Goal: Transaction & Acquisition: Purchase product/service

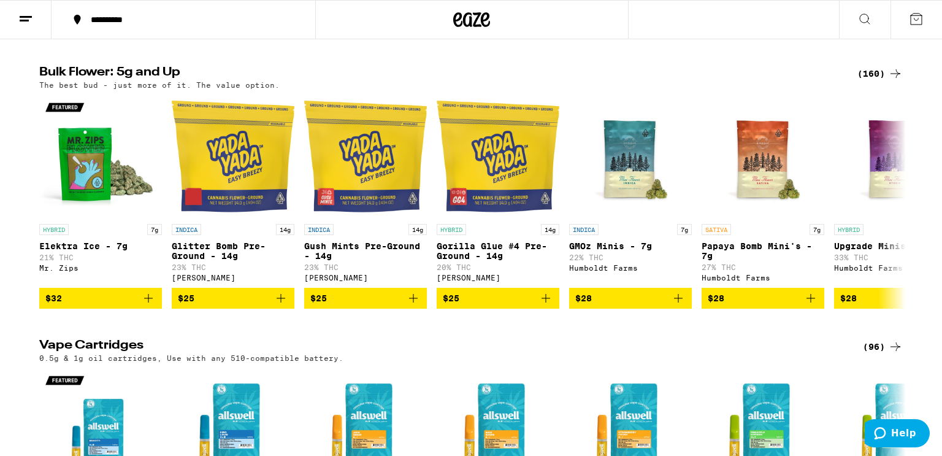
scroll to position [957, 0]
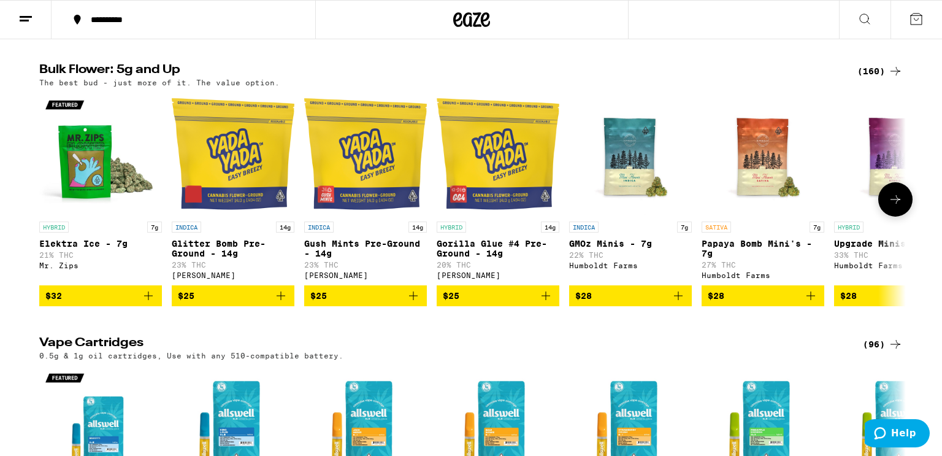
click at [889, 207] on icon at bounding box center [895, 199] width 15 height 15
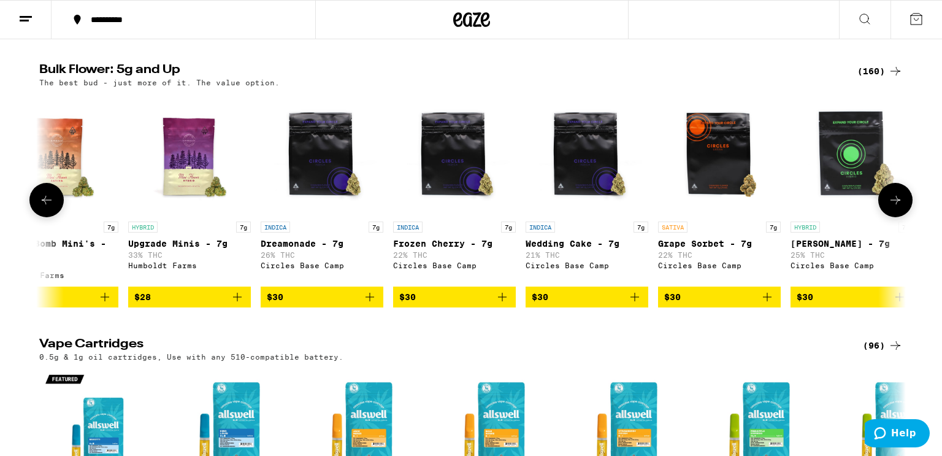
scroll to position [0, 730]
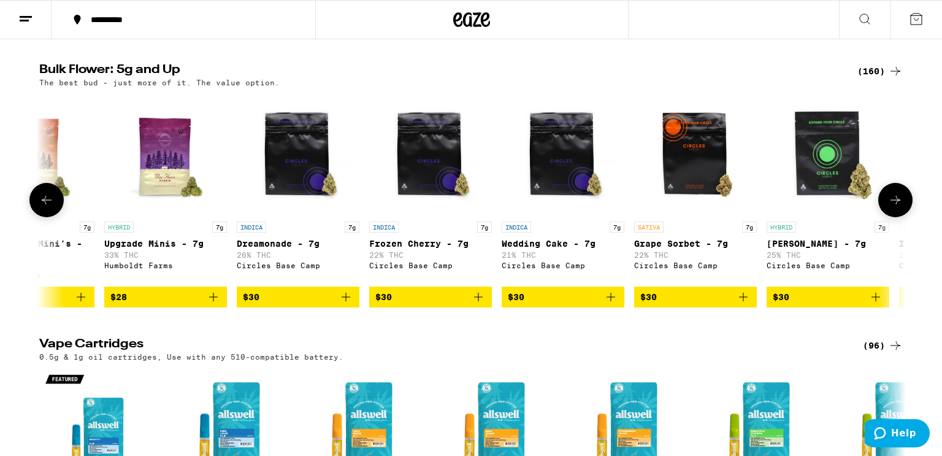
click at [889, 207] on icon at bounding box center [895, 200] width 15 height 15
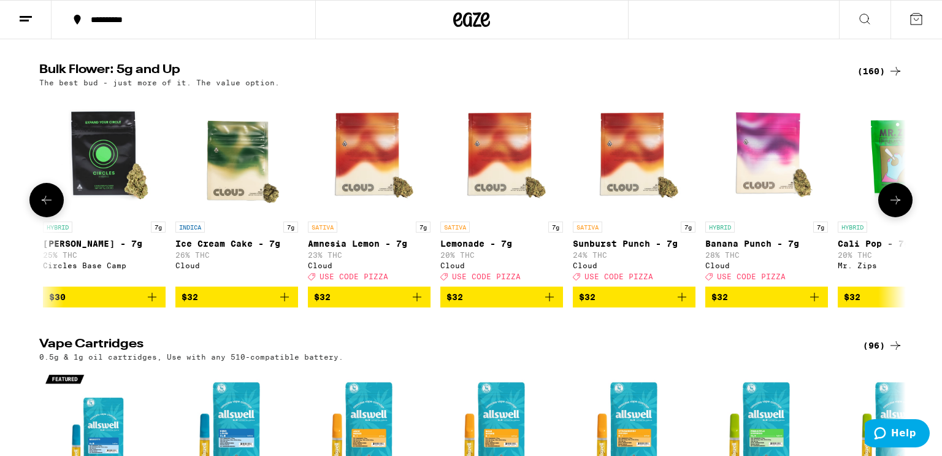
scroll to position [0, 1460]
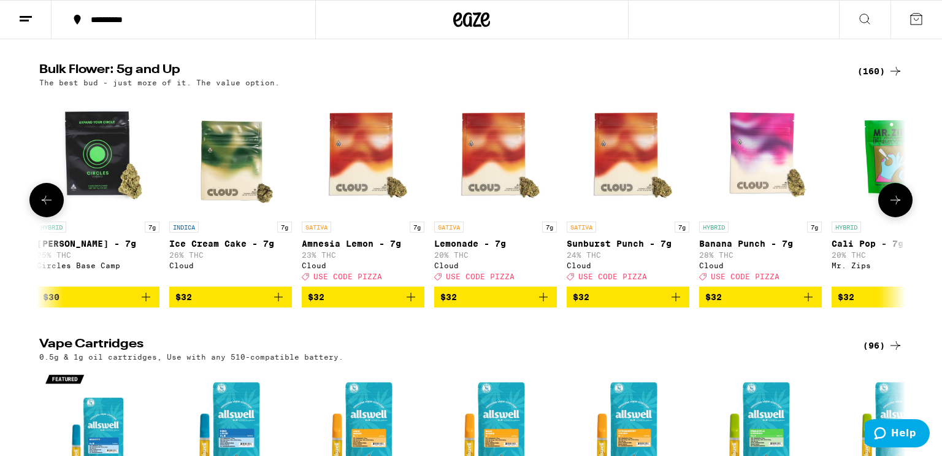
click at [889, 207] on icon at bounding box center [895, 200] width 15 height 15
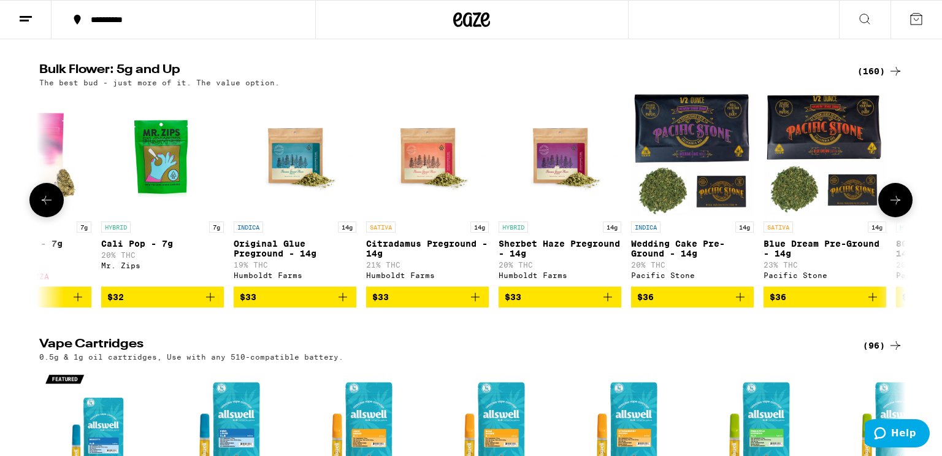
click at [889, 207] on icon at bounding box center [895, 200] width 15 height 15
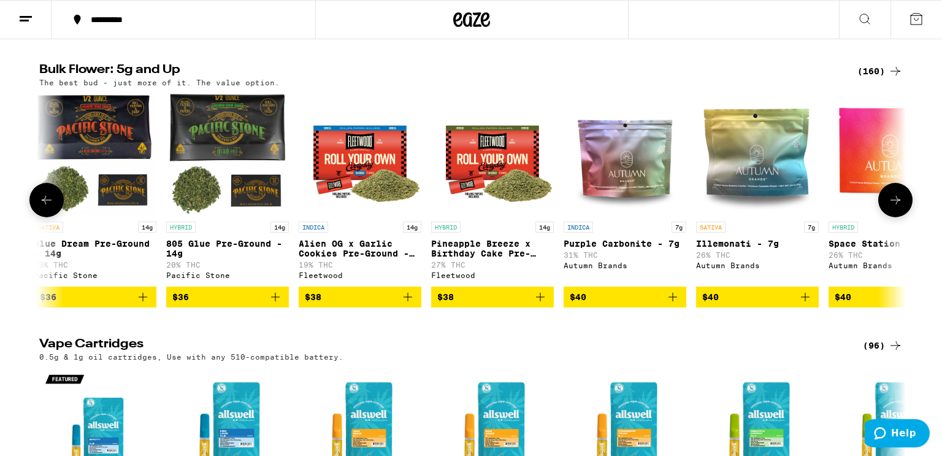
click at [889, 207] on icon at bounding box center [895, 200] width 15 height 15
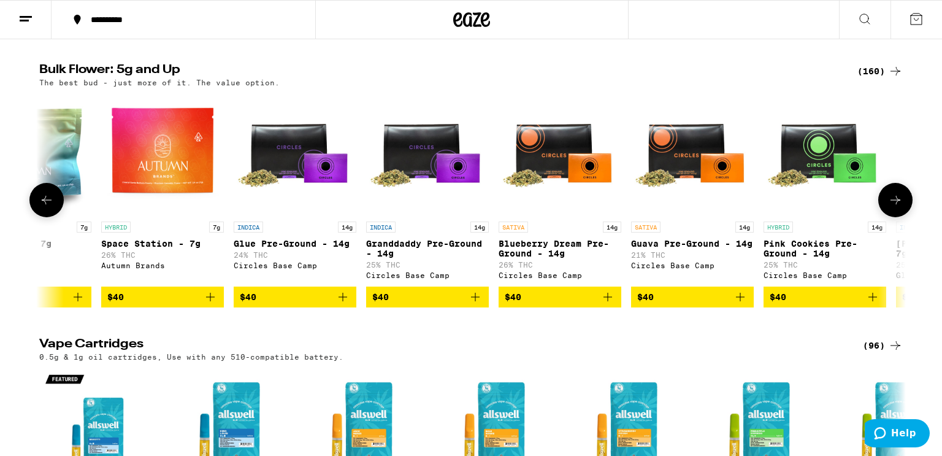
scroll to position [0, 3650]
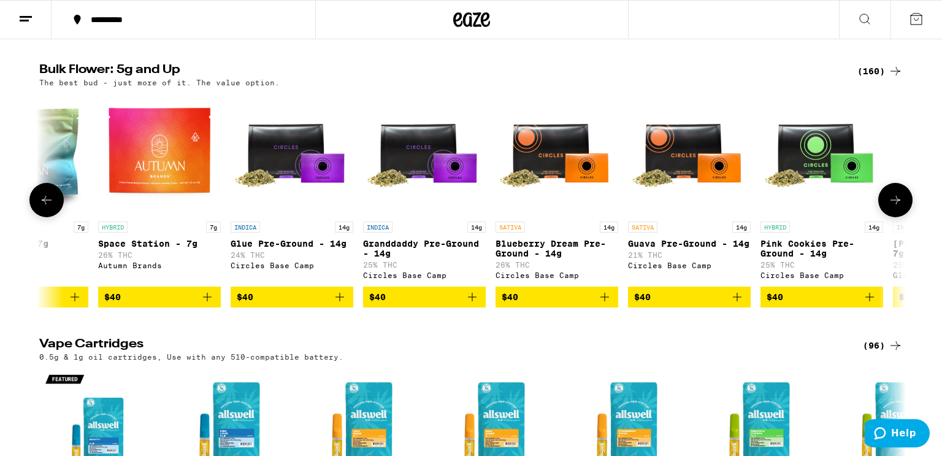
click at [889, 207] on icon at bounding box center [895, 200] width 15 height 15
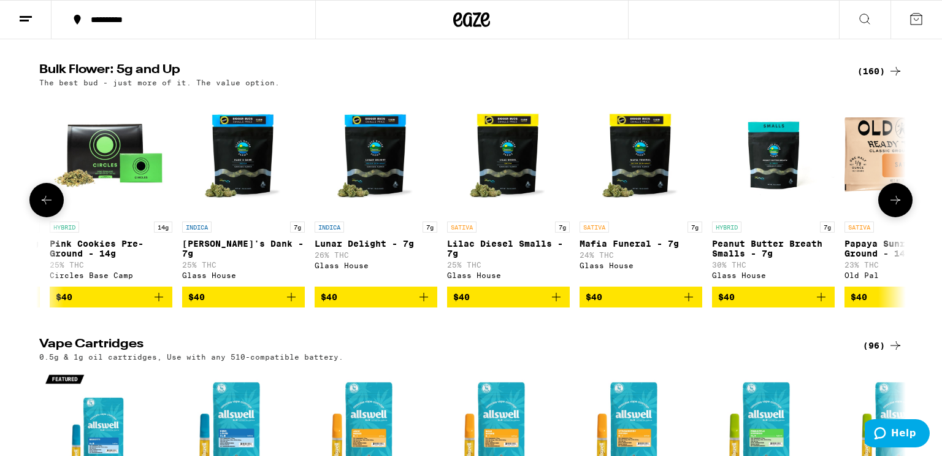
scroll to position [0, 4380]
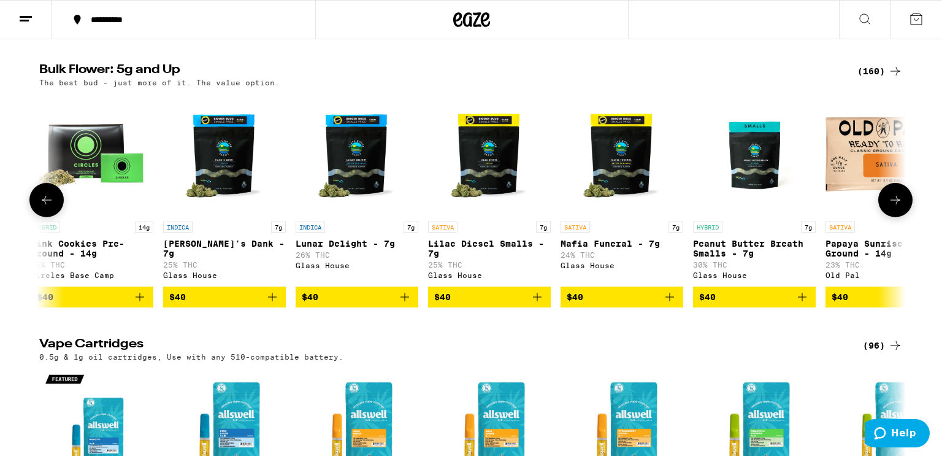
click at [889, 207] on icon at bounding box center [895, 200] width 15 height 15
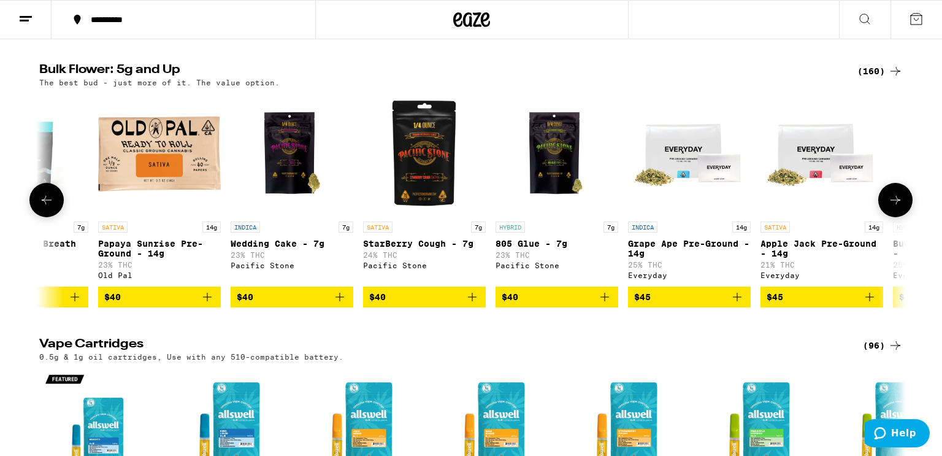
scroll to position [0, 5110]
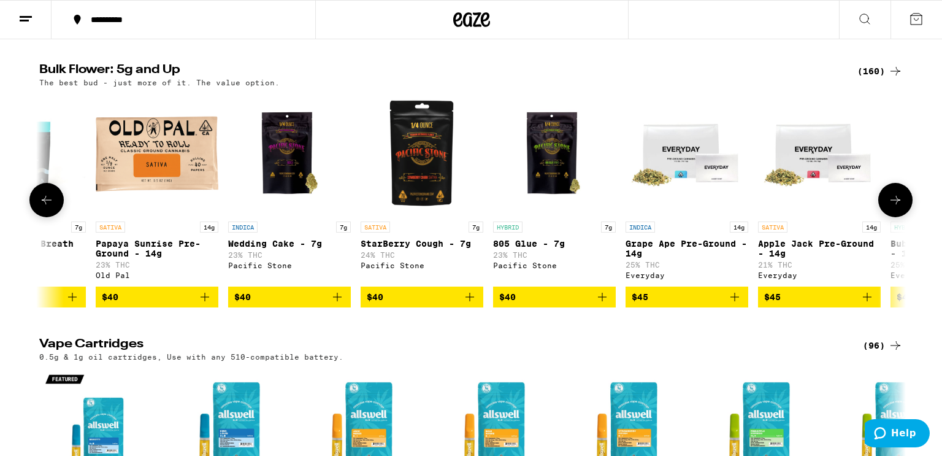
click at [889, 207] on icon at bounding box center [895, 200] width 15 height 15
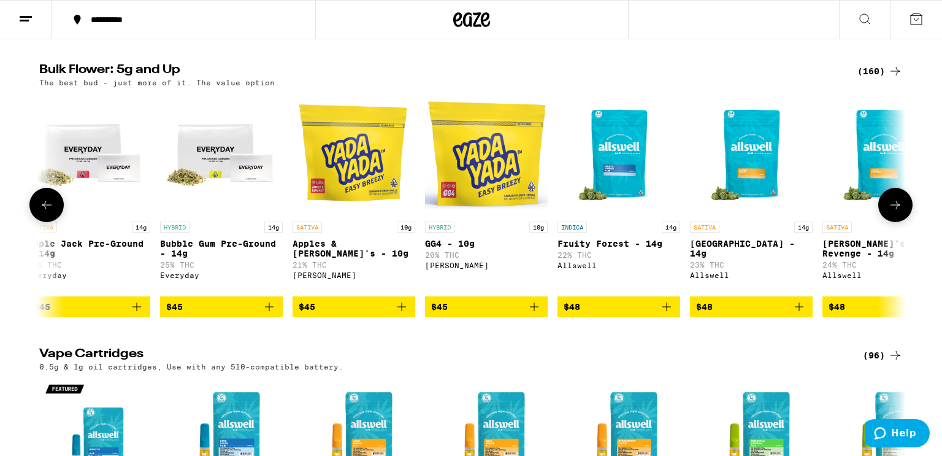
click at [889, 222] on button at bounding box center [895, 205] width 34 height 34
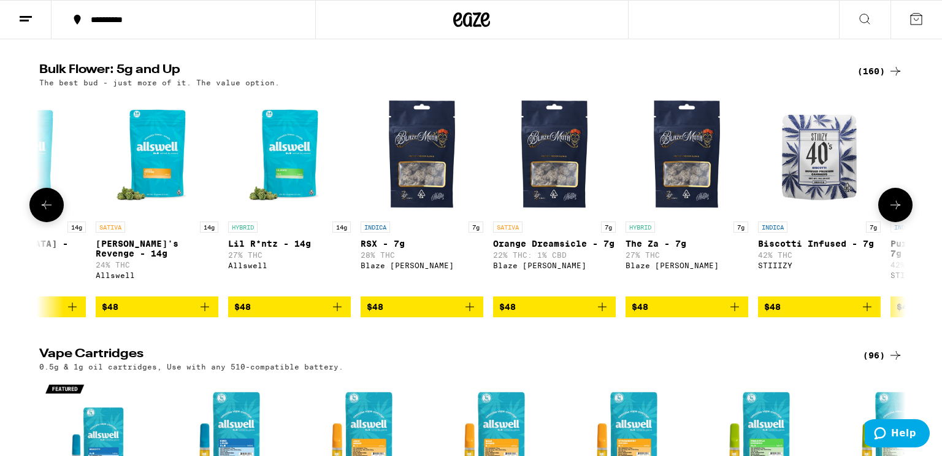
scroll to position [0, 6570]
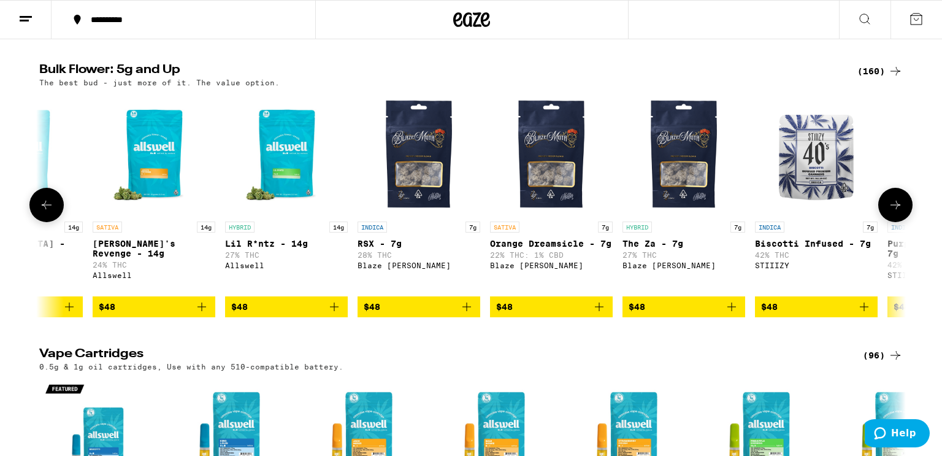
click at [889, 222] on button at bounding box center [895, 205] width 34 height 34
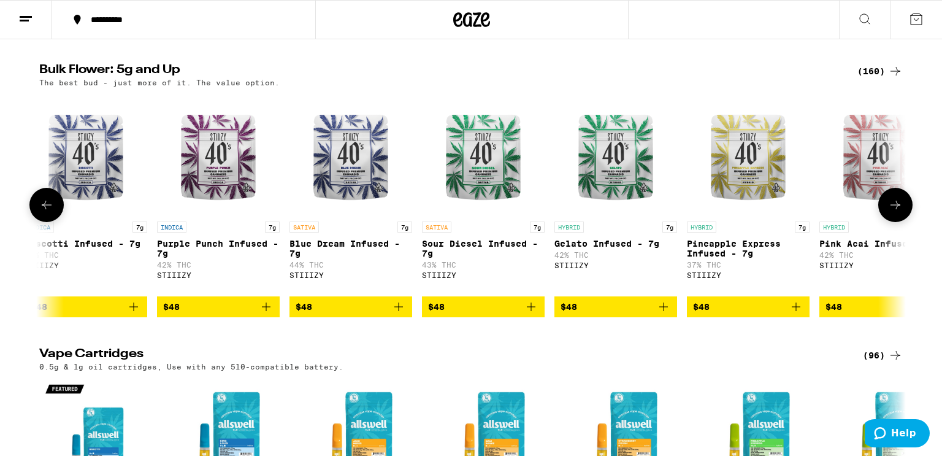
click at [889, 222] on button at bounding box center [895, 205] width 34 height 34
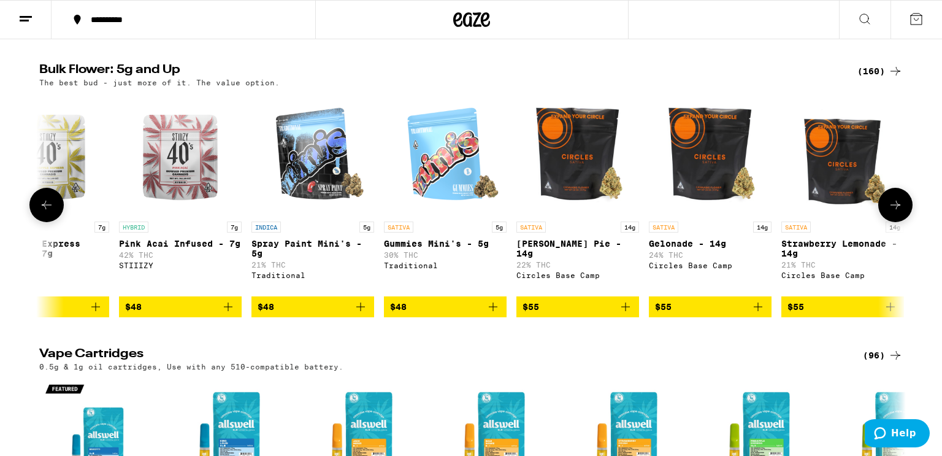
scroll to position [0, 8030]
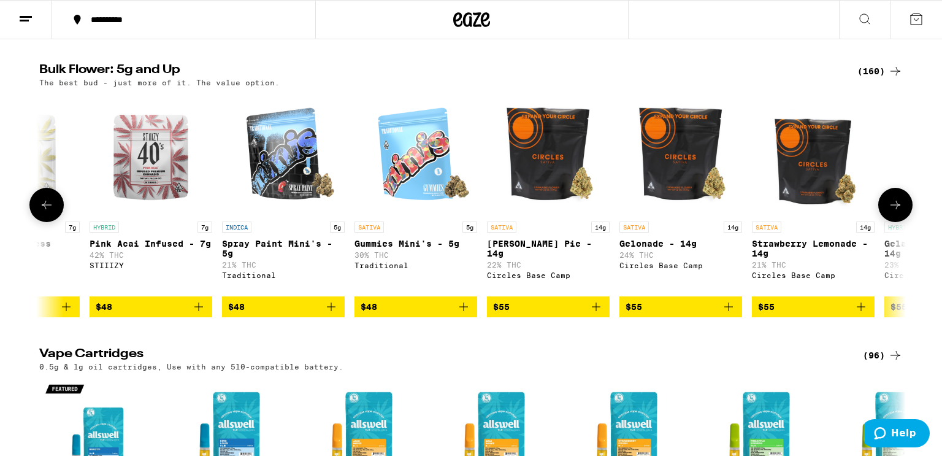
click at [889, 222] on button at bounding box center [895, 205] width 34 height 34
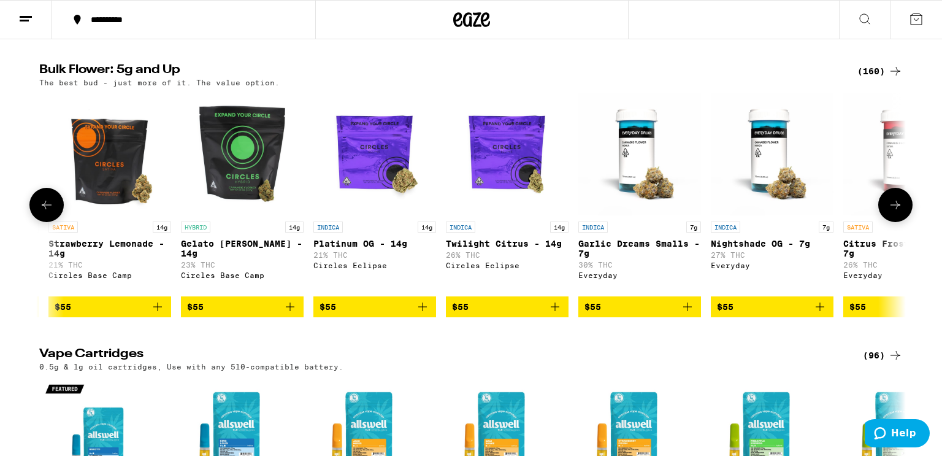
scroll to position [0, 8760]
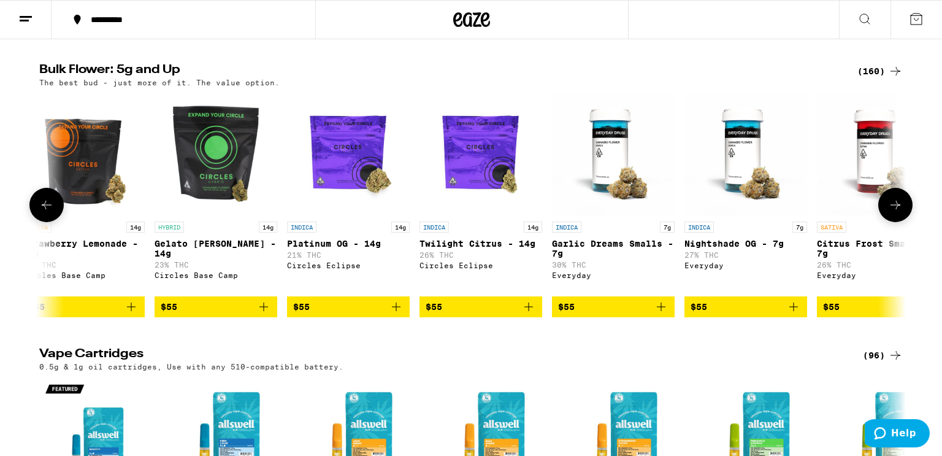
click at [893, 212] on icon at bounding box center [895, 204] width 15 height 15
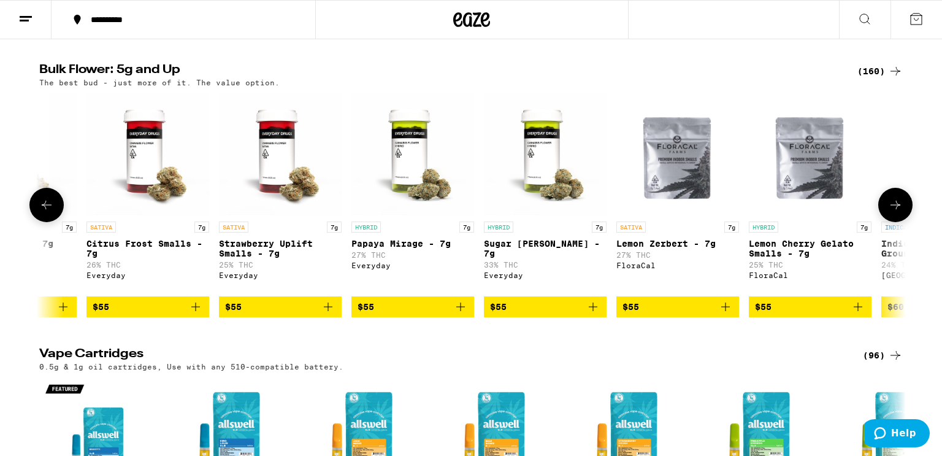
click at [893, 212] on icon at bounding box center [895, 204] width 15 height 15
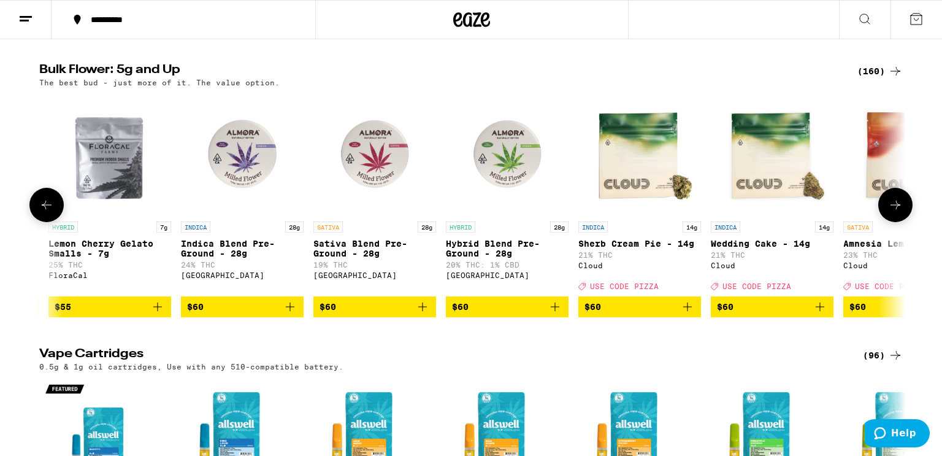
scroll to position [0, 10220]
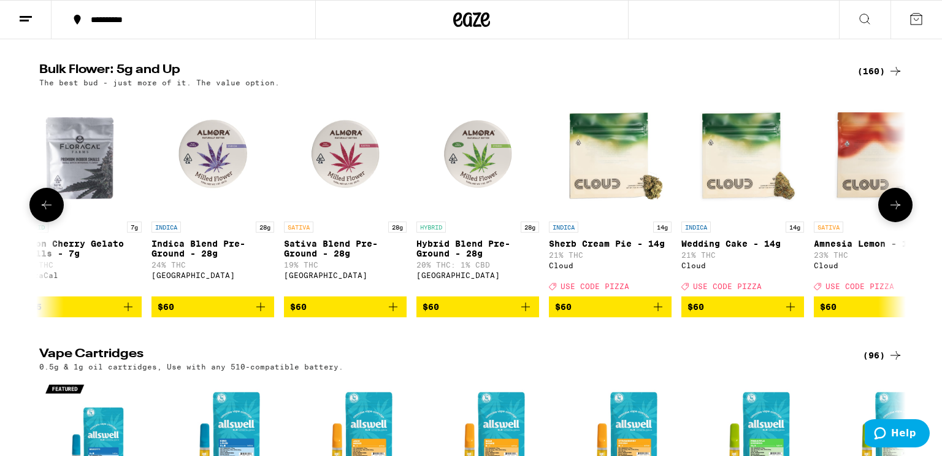
click at [893, 212] on icon at bounding box center [895, 204] width 15 height 15
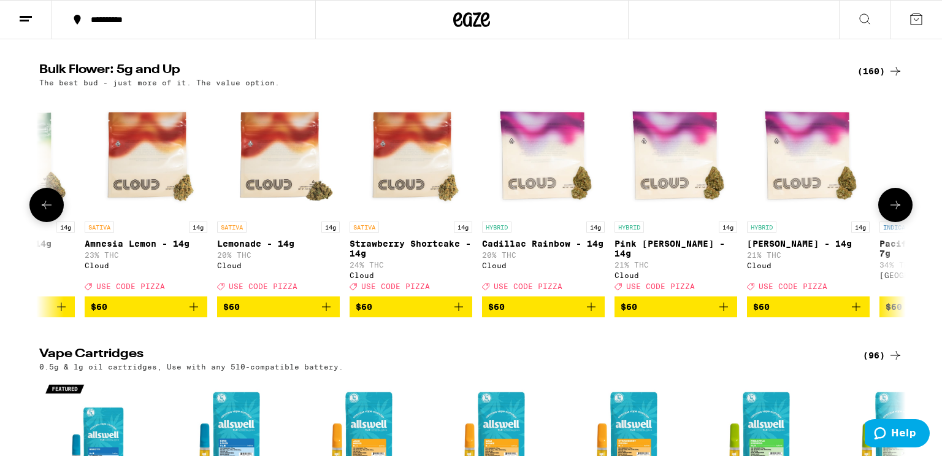
scroll to position [0, 10950]
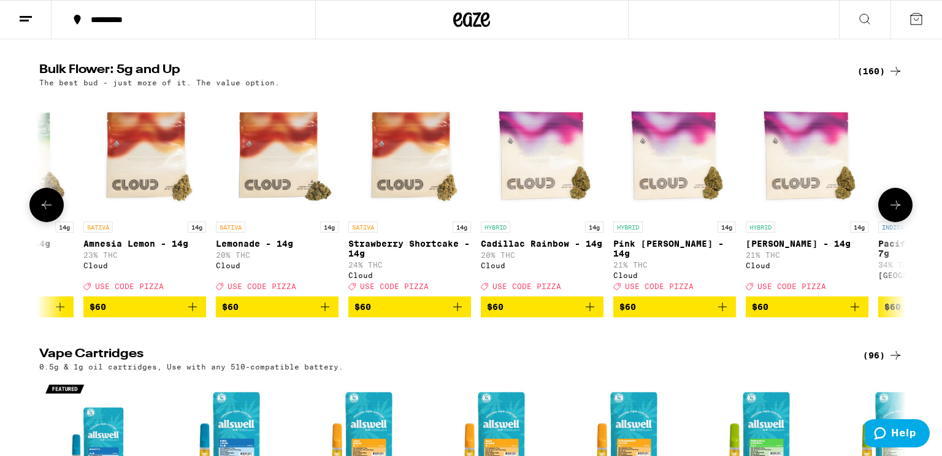
click at [893, 212] on icon at bounding box center [895, 204] width 15 height 15
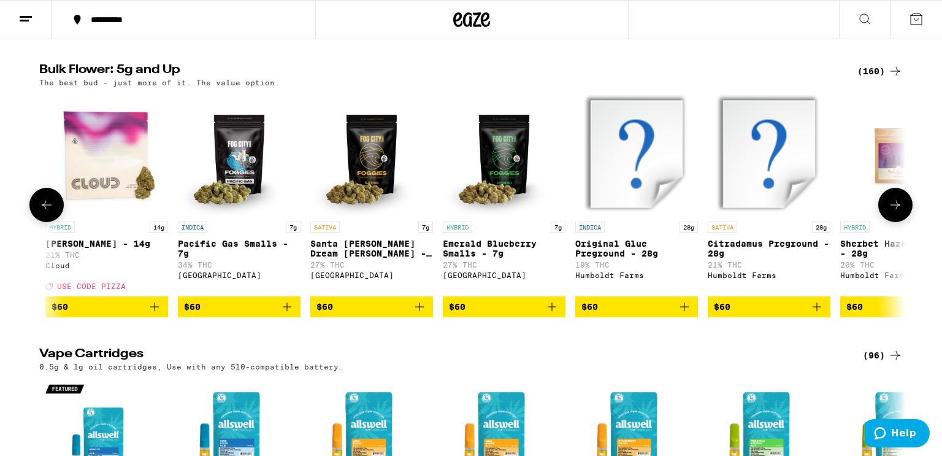
scroll to position [0, 11680]
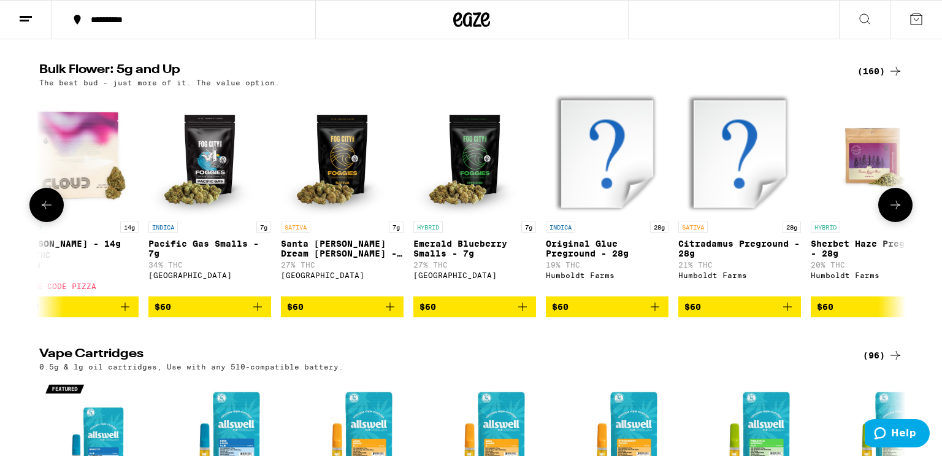
click at [893, 212] on icon at bounding box center [895, 204] width 15 height 15
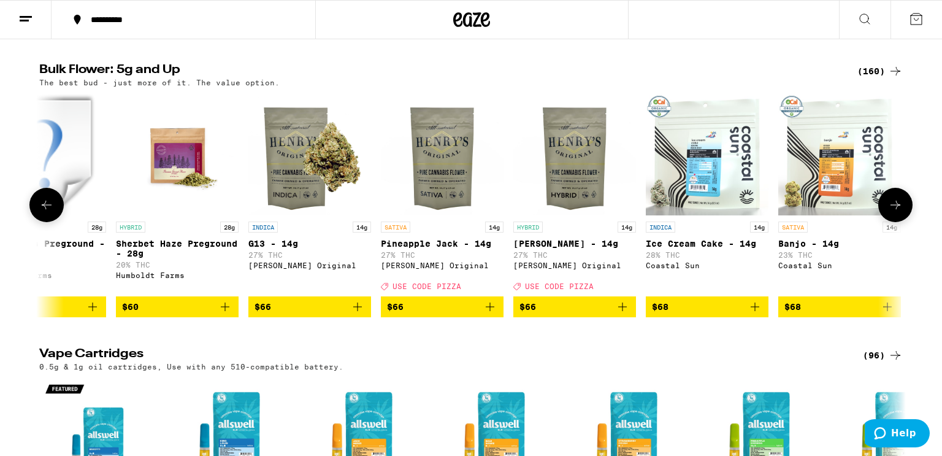
scroll to position [0, 12410]
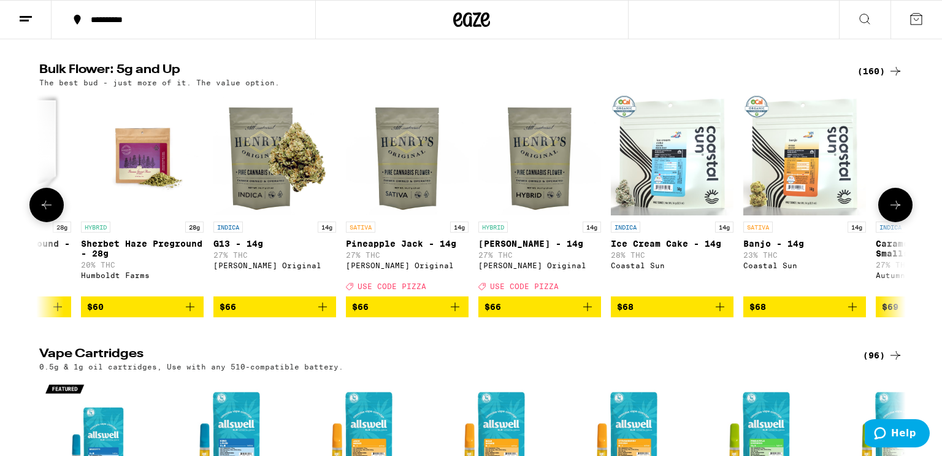
click at [893, 212] on icon at bounding box center [895, 204] width 15 height 15
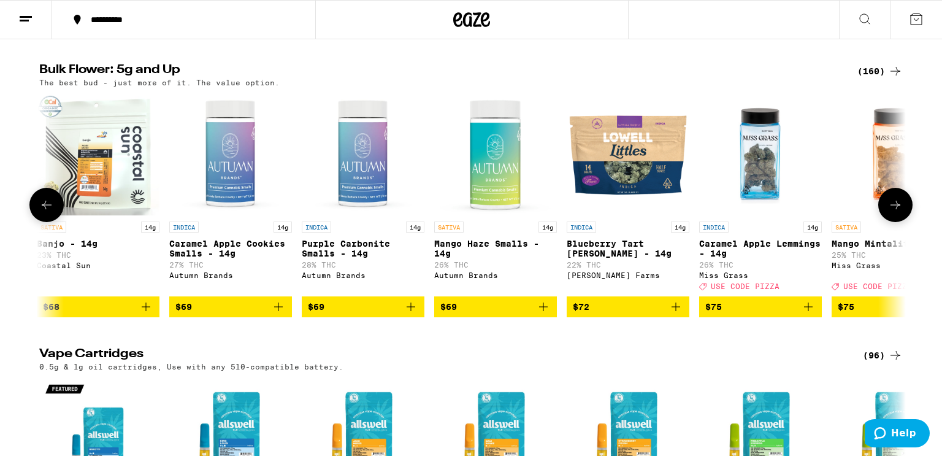
scroll to position [0, 13140]
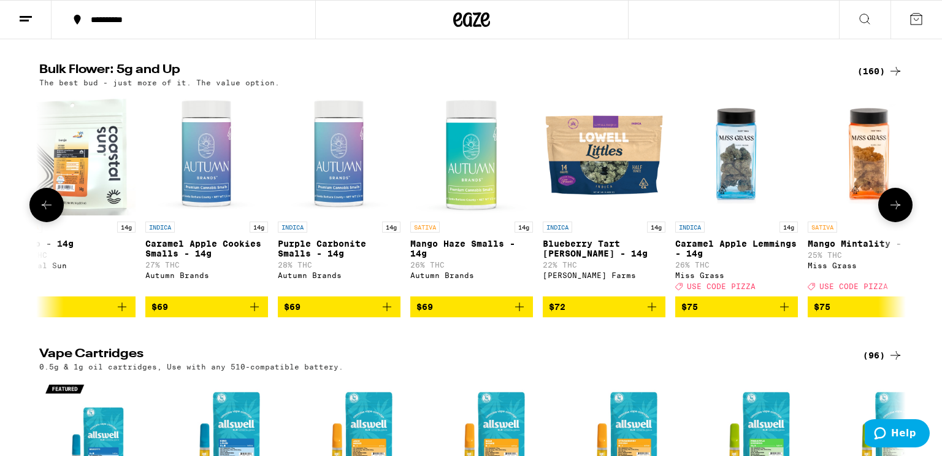
click at [893, 212] on icon at bounding box center [895, 204] width 15 height 15
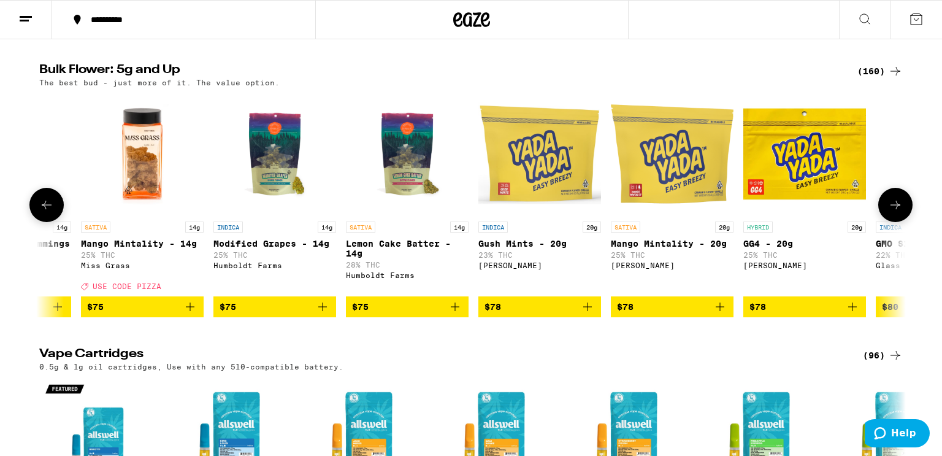
scroll to position [0, 13870]
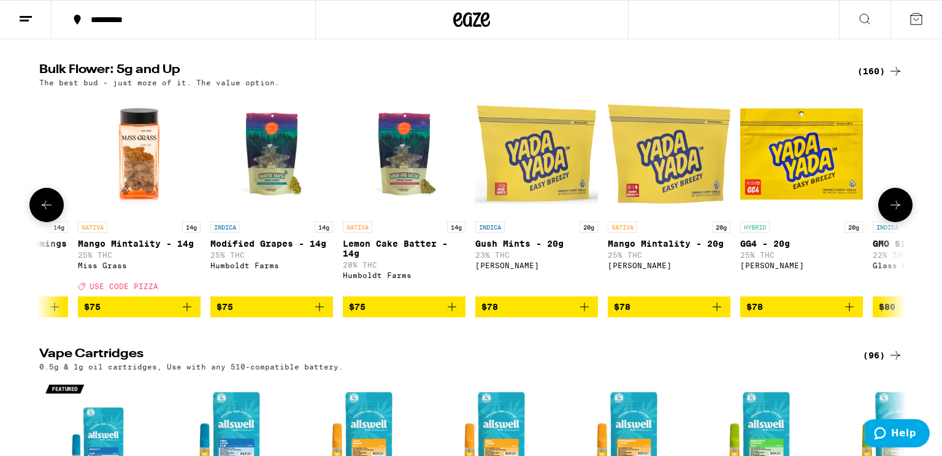
click at [893, 212] on icon at bounding box center [895, 204] width 15 height 15
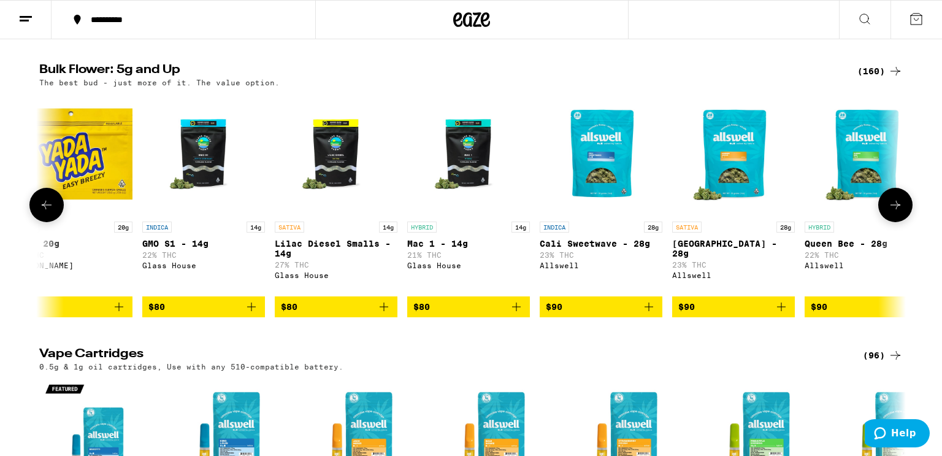
click at [893, 212] on icon at bounding box center [895, 204] width 15 height 15
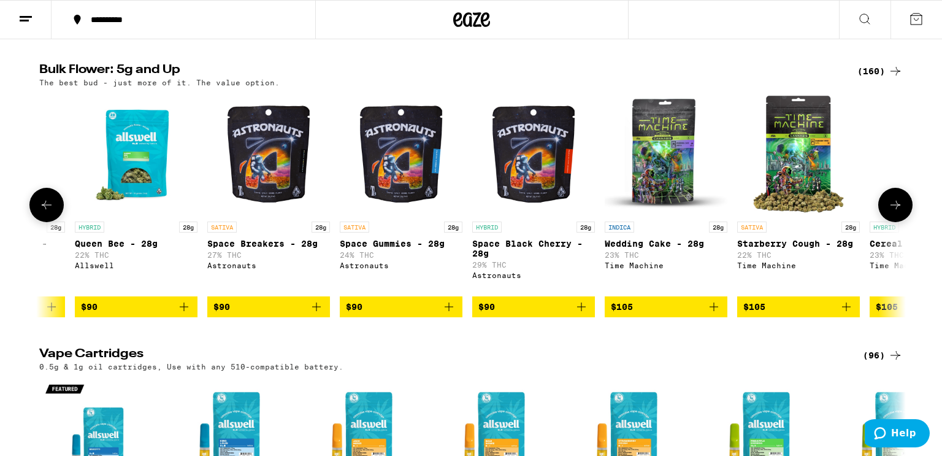
click at [893, 212] on icon at bounding box center [895, 204] width 15 height 15
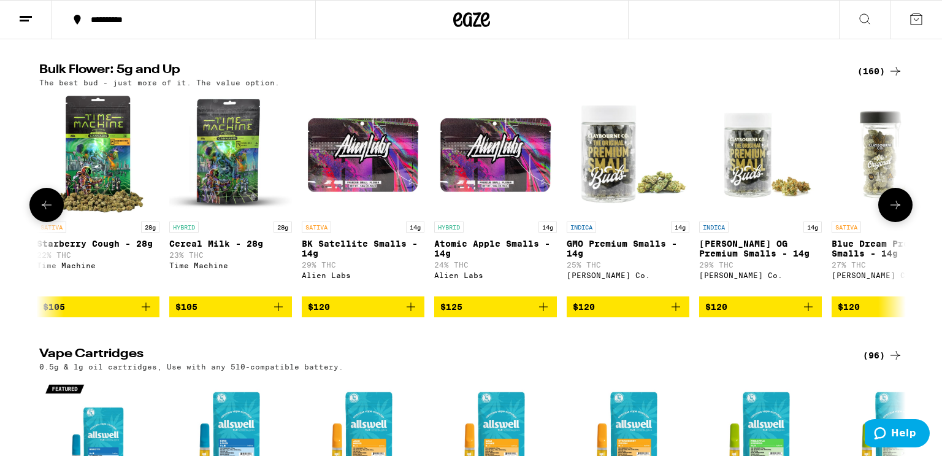
scroll to position [0, 16060]
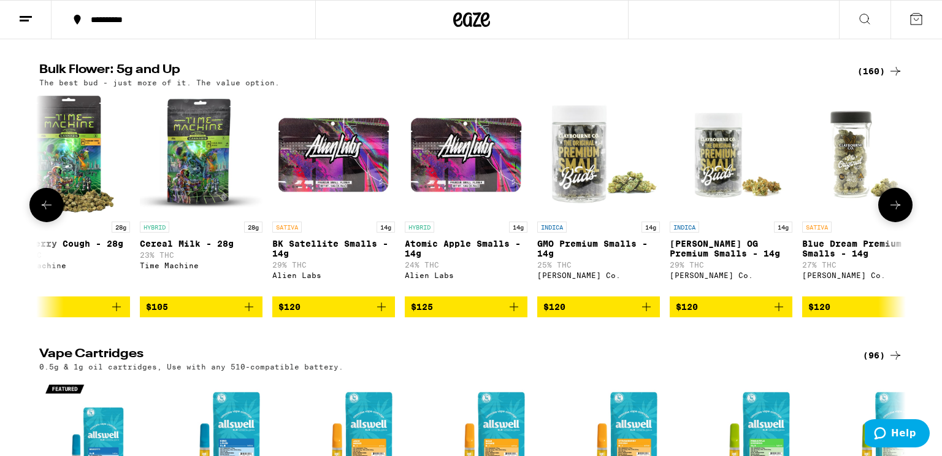
click at [893, 212] on icon at bounding box center [895, 204] width 15 height 15
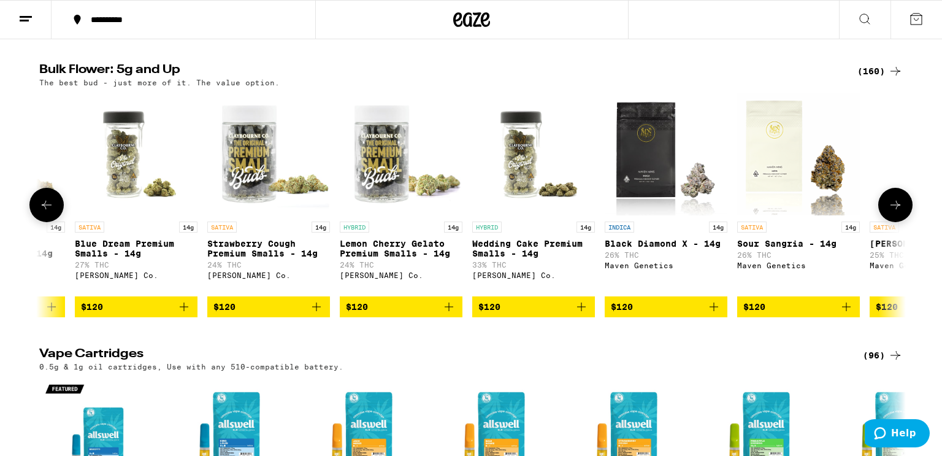
scroll to position [0, 16790]
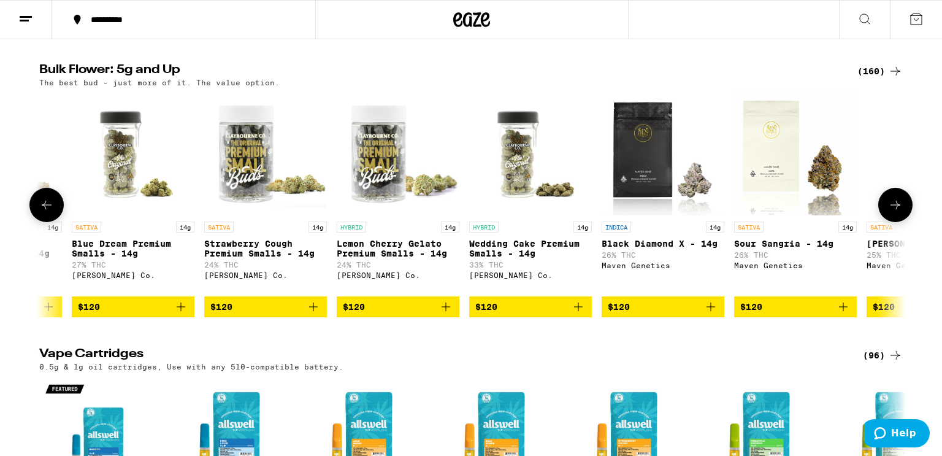
click at [893, 212] on icon at bounding box center [895, 204] width 15 height 15
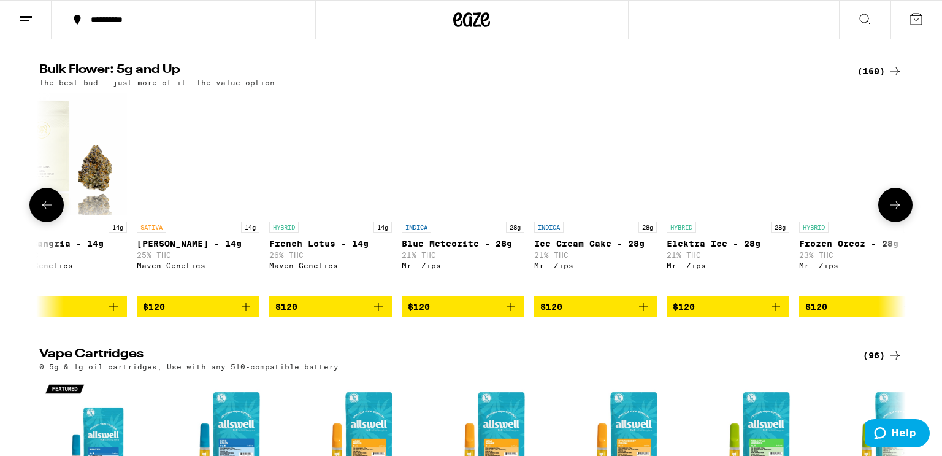
click at [893, 212] on icon at bounding box center [895, 204] width 15 height 15
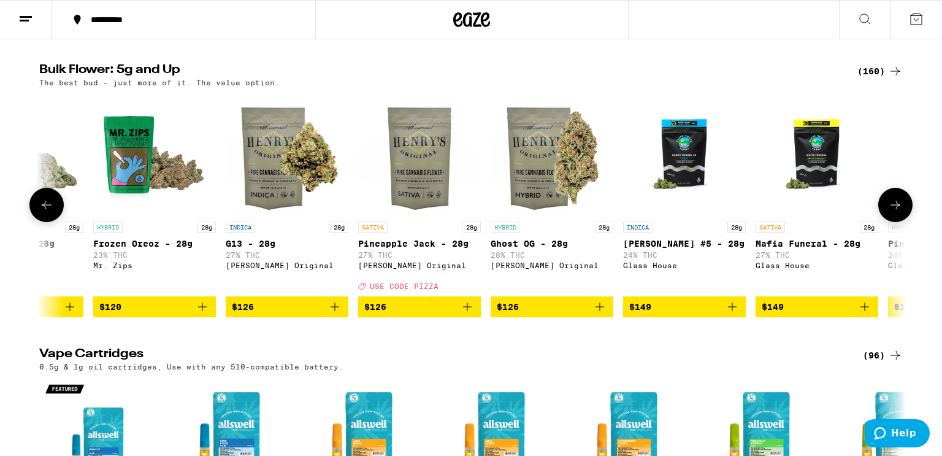
scroll to position [0, 18250]
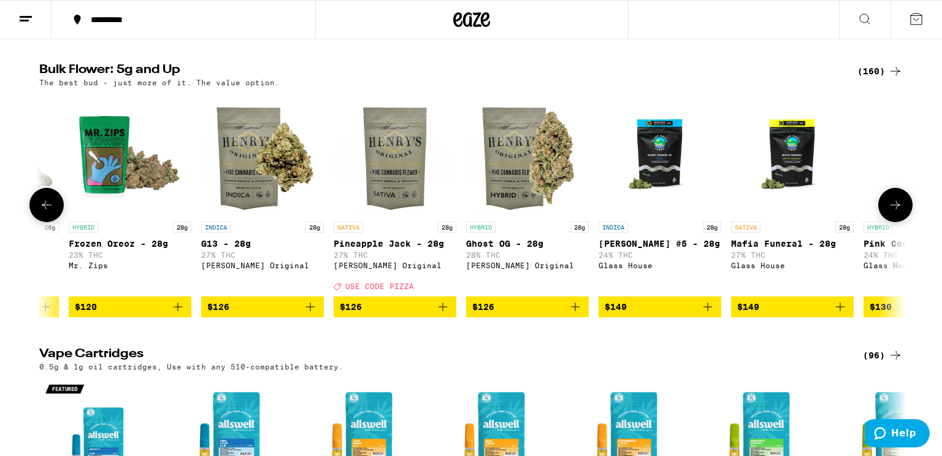
click at [893, 212] on icon at bounding box center [895, 204] width 15 height 15
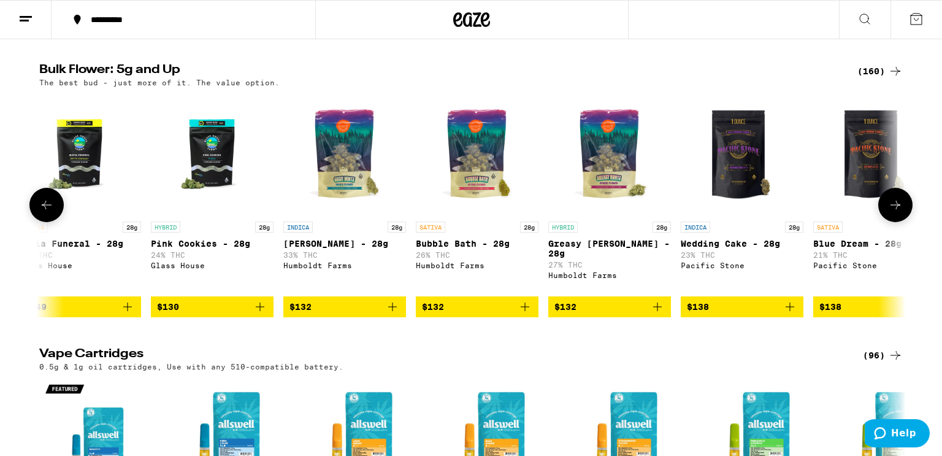
scroll to position [0, 18980]
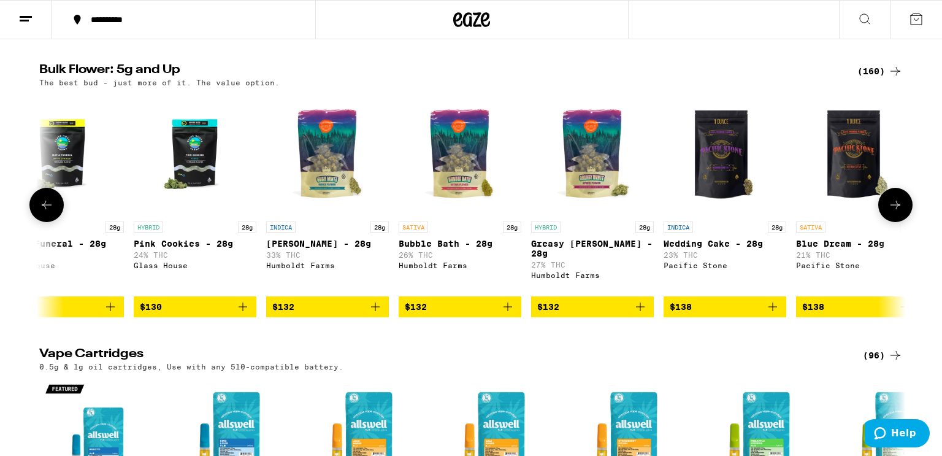
click at [893, 212] on icon at bounding box center [895, 204] width 15 height 15
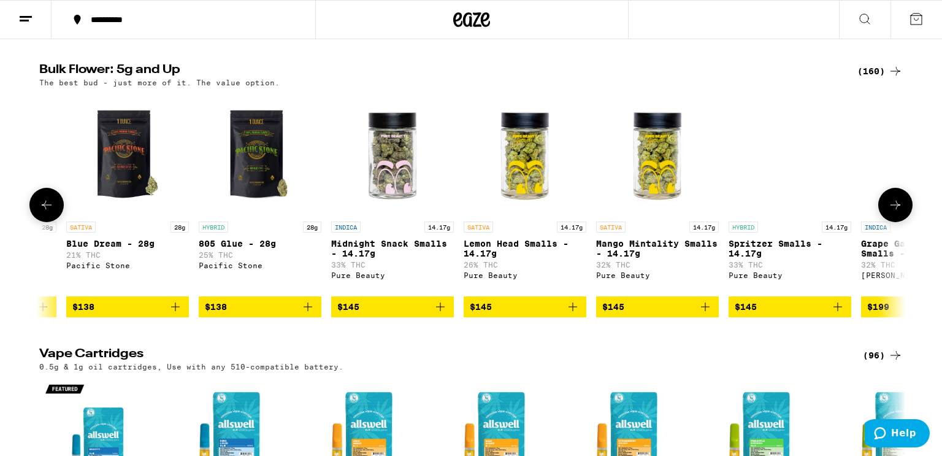
click at [893, 212] on icon at bounding box center [895, 204] width 15 height 15
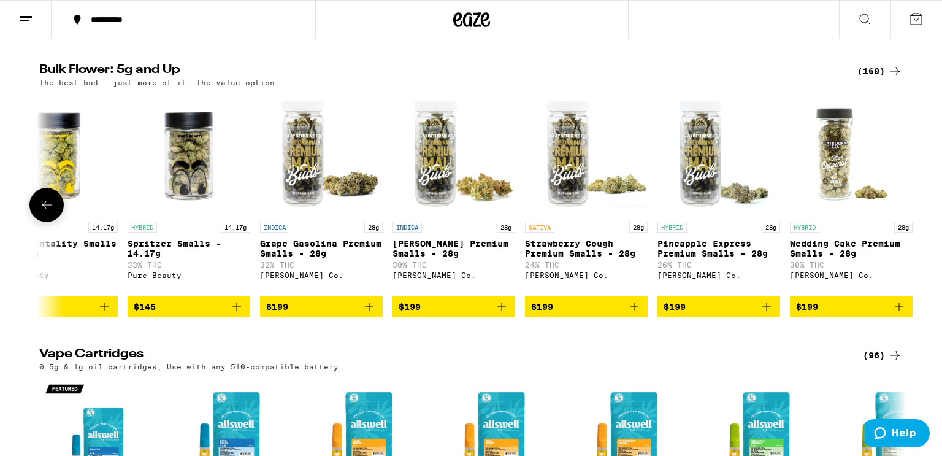
scroll to position [0, 20330]
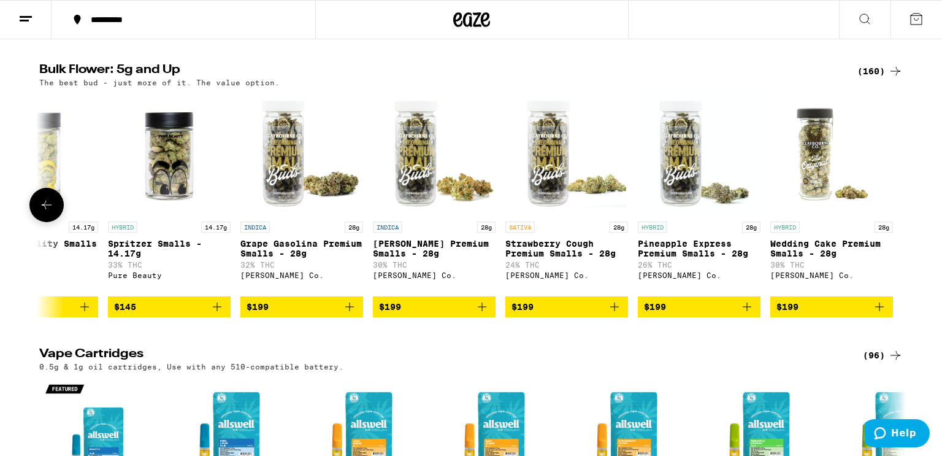
click at [893, 222] on div at bounding box center [895, 205] width 34 height 34
